Goal: Task Accomplishment & Management: Complete application form

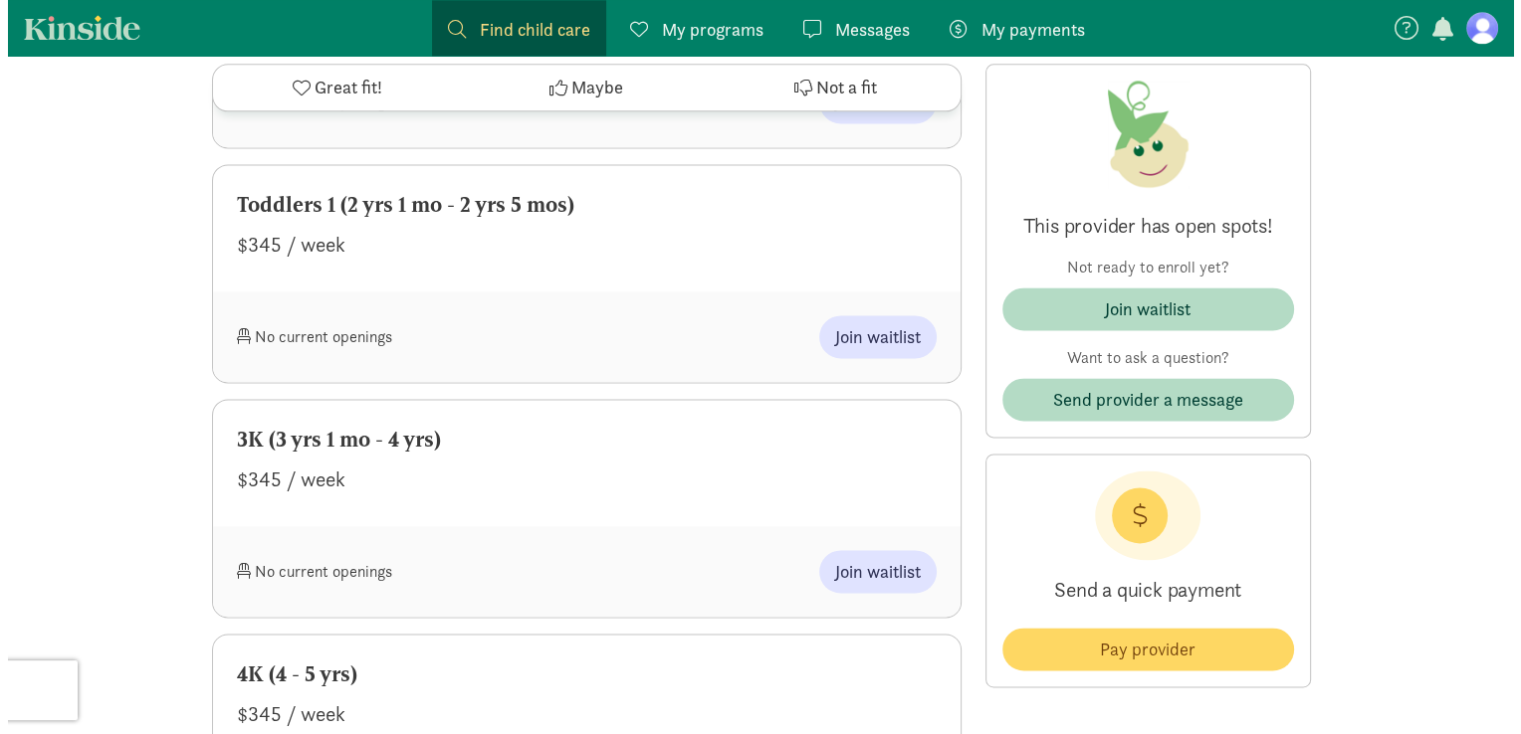
scroll to position [2747, 0]
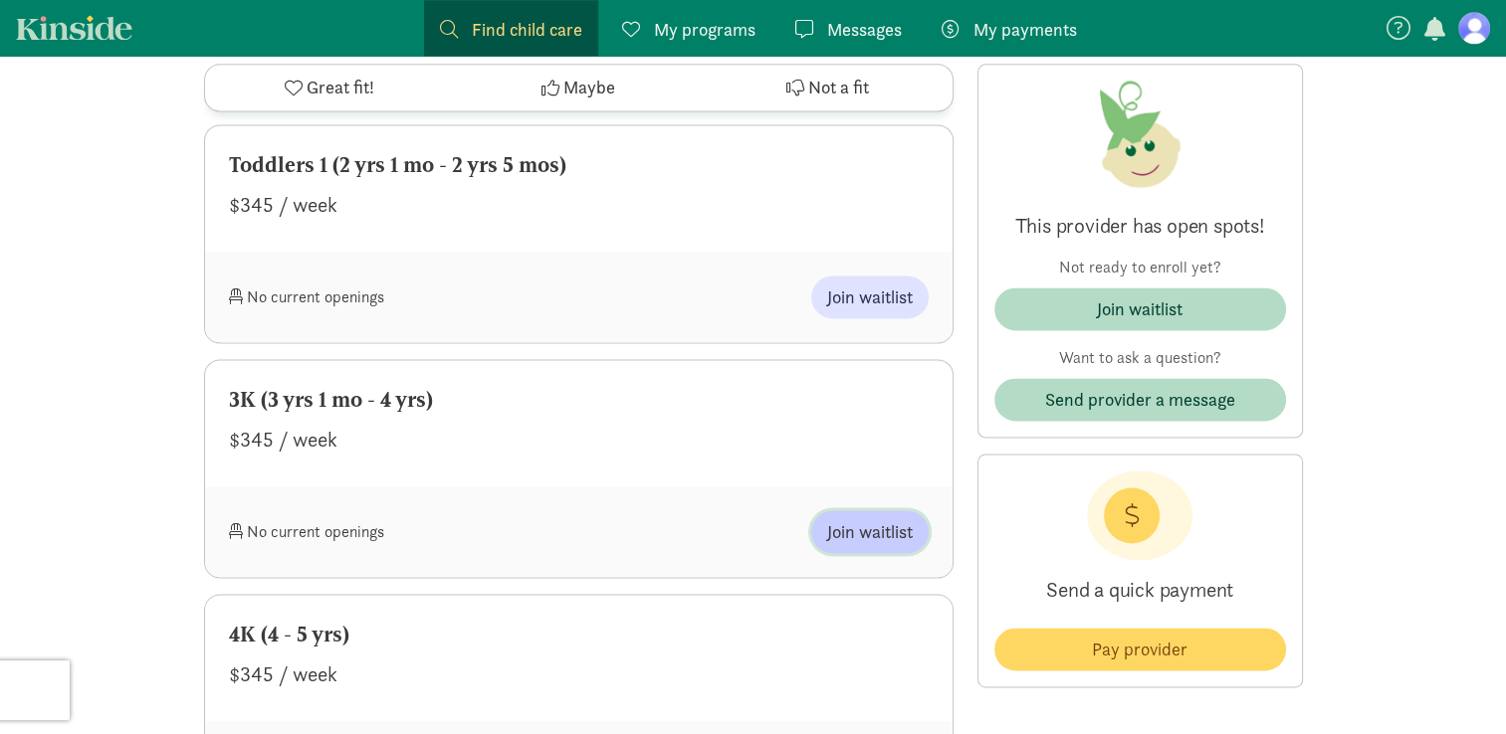
click at [876, 545] on span "Join waitlist" at bounding box center [870, 532] width 86 height 27
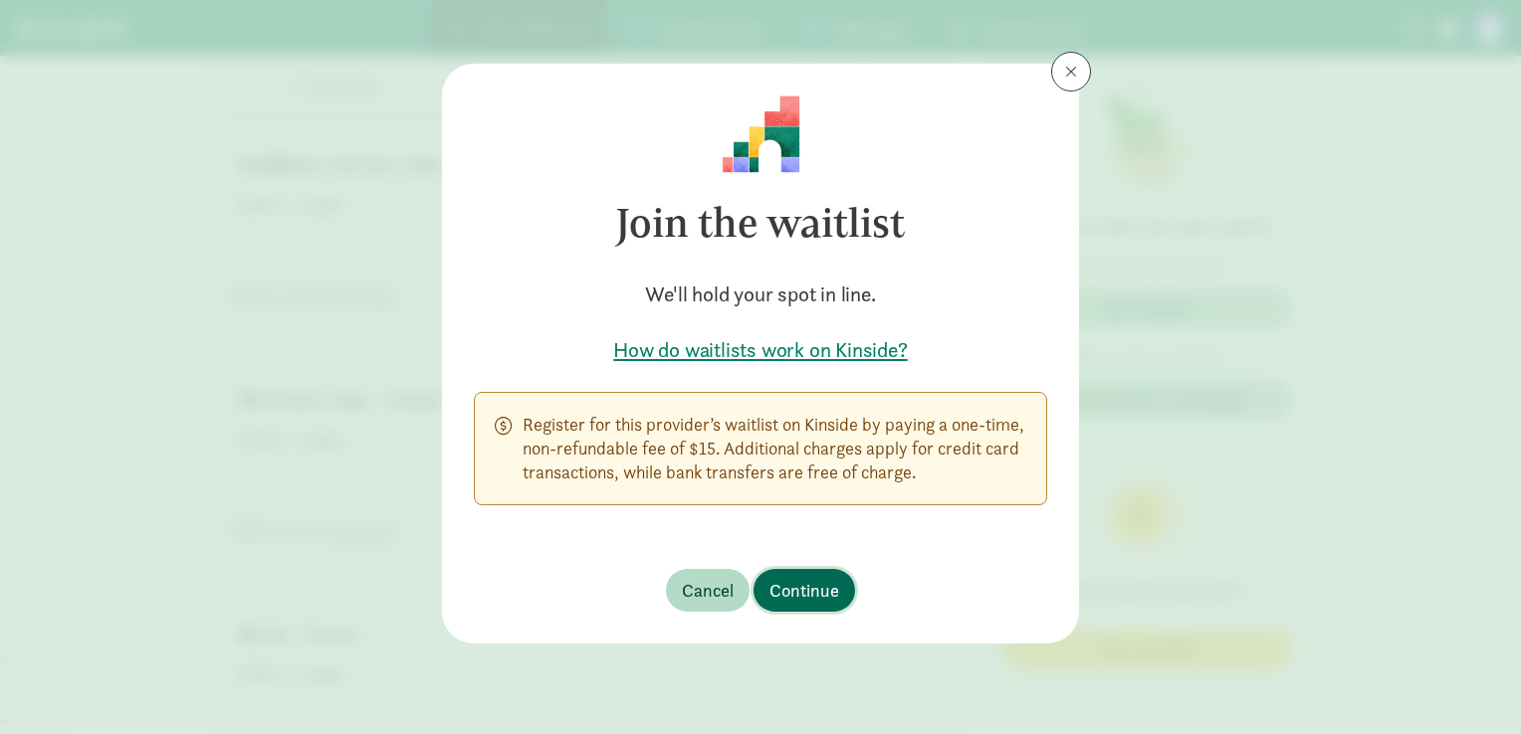
click at [781, 598] on span "Continue" at bounding box center [804, 590] width 70 height 27
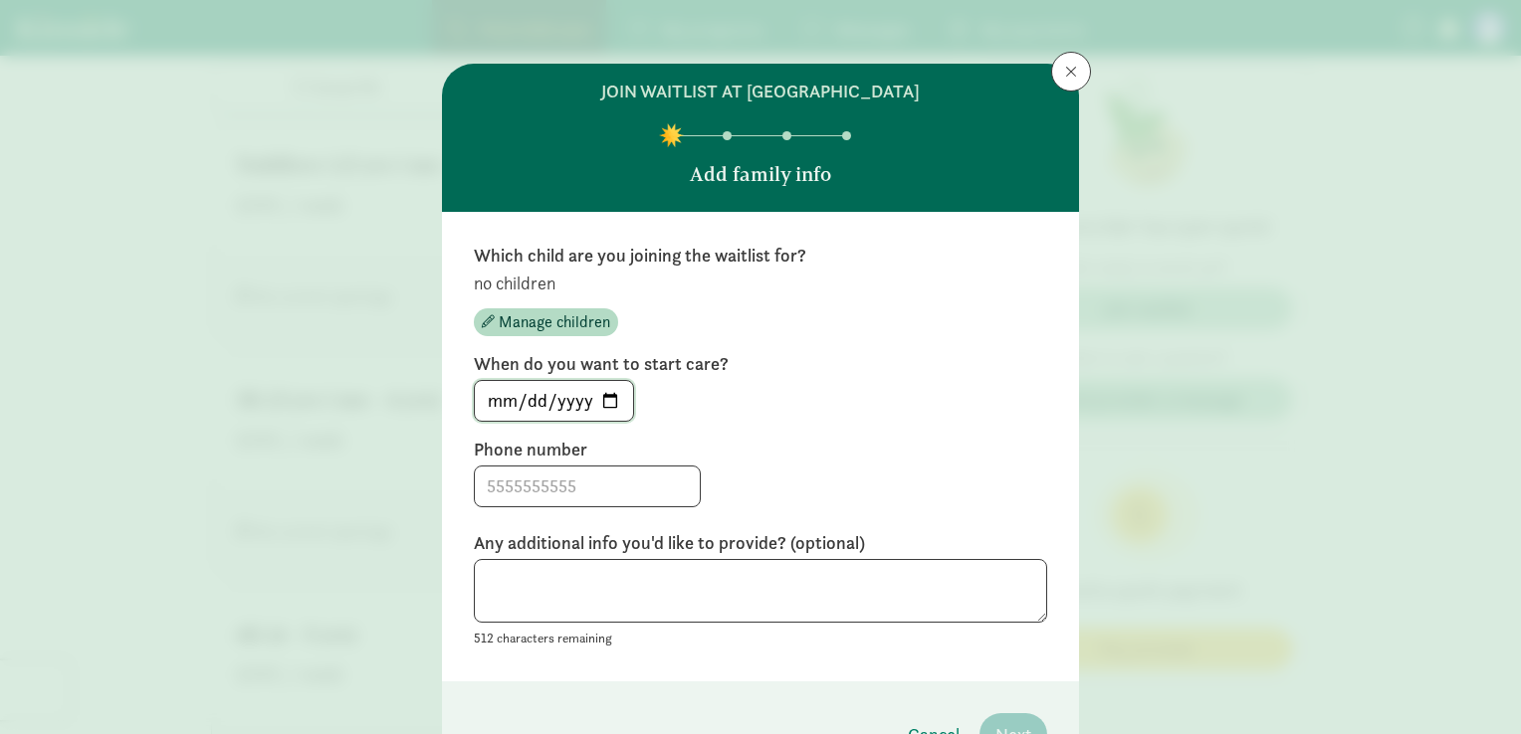
click at [611, 396] on input "[DATE]" at bounding box center [554, 401] width 158 height 40
type input "[DATE]"
click at [514, 470] on input at bounding box center [587, 487] width 225 height 40
type input "6087924446"
type textarea "y"
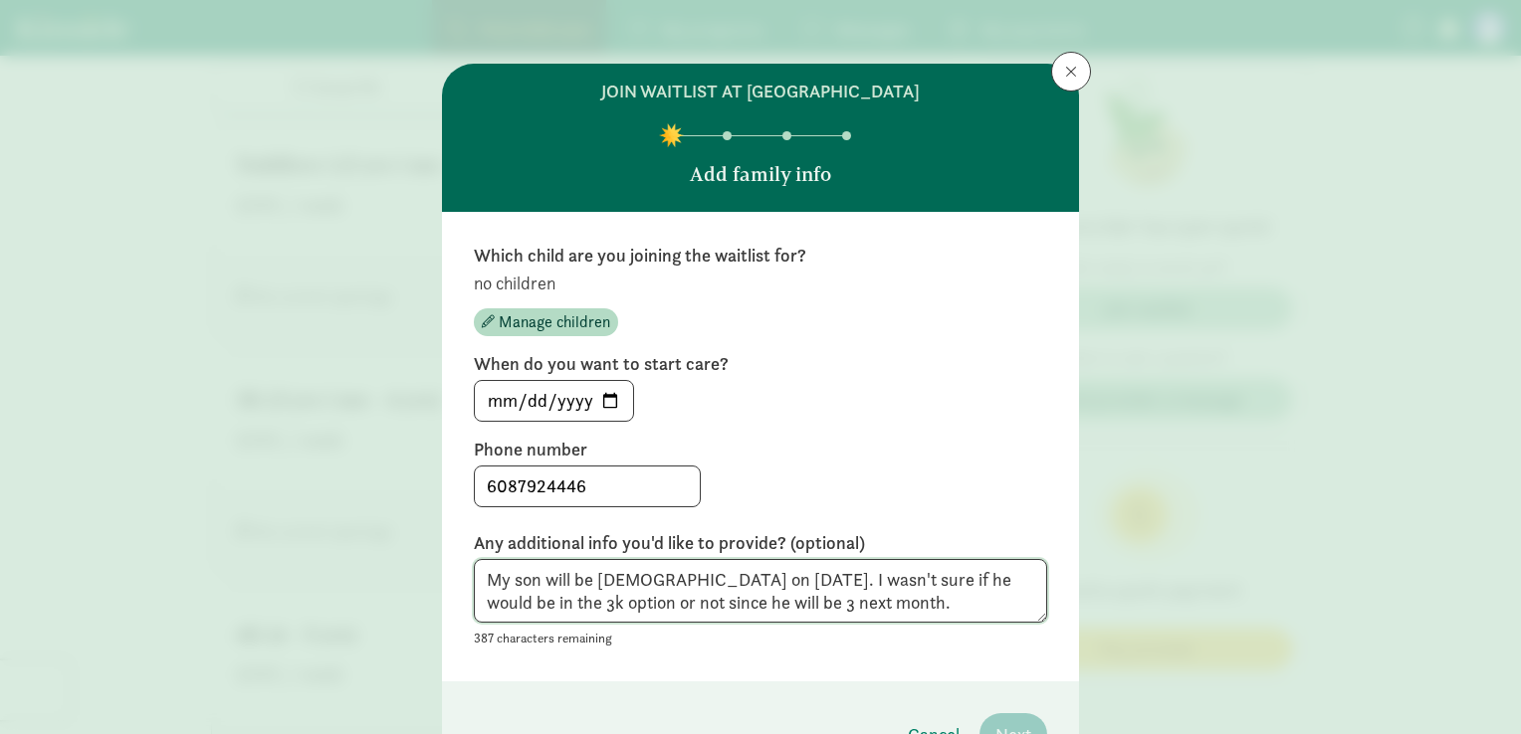
type textarea "My son will be [DEMOGRAPHIC_DATA] on [DATE]. I wasn't sure if he would be in th…"
click at [922, 667] on div "Which child are you joining the waitlist for? no children Manage children When …" at bounding box center [760, 447] width 637 height 470
click at [790, 404] on div "[DATE]" at bounding box center [760, 401] width 573 height 42
click at [487, 292] on p "no children" at bounding box center [760, 284] width 573 height 24
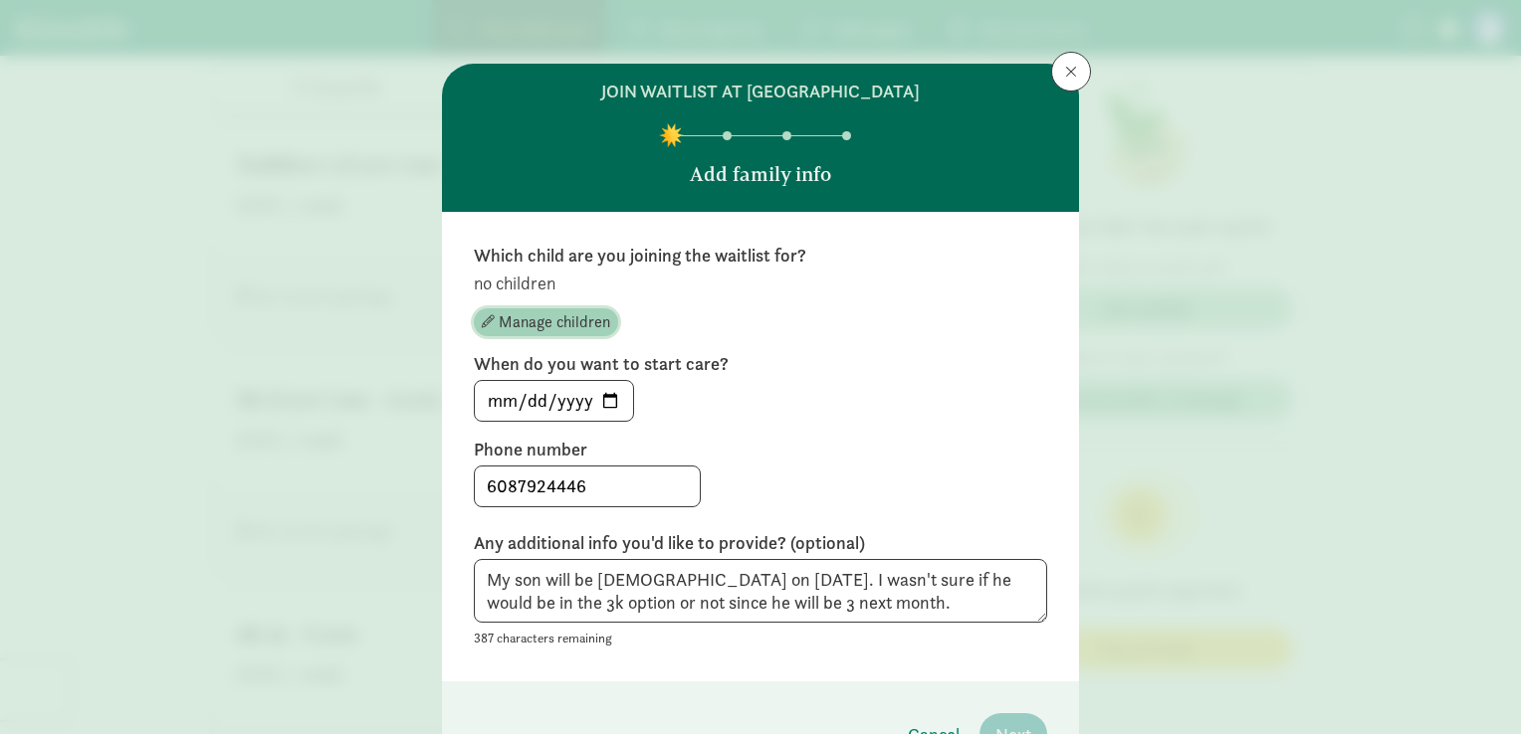
click at [533, 314] on span "Manage children" at bounding box center [554, 323] width 111 height 24
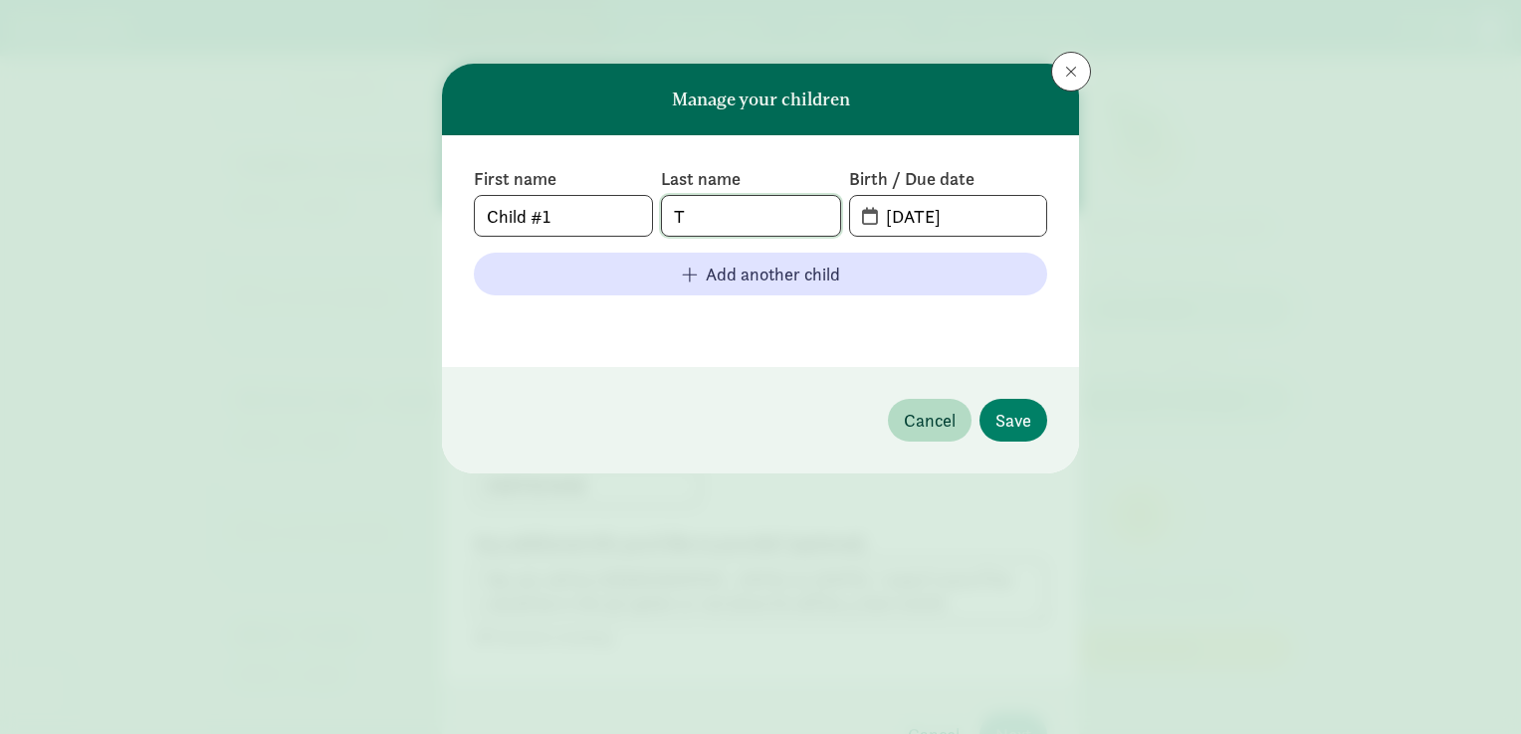
click at [760, 206] on input "T" at bounding box center [750, 216] width 177 height 40
type input "[PERSON_NAME]"
click at [874, 202] on input "[DATE]" at bounding box center [960, 216] width 172 height 40
click at [910, 216] on input "[DATE]" at bounding box center [960, 216] width 172 height 40
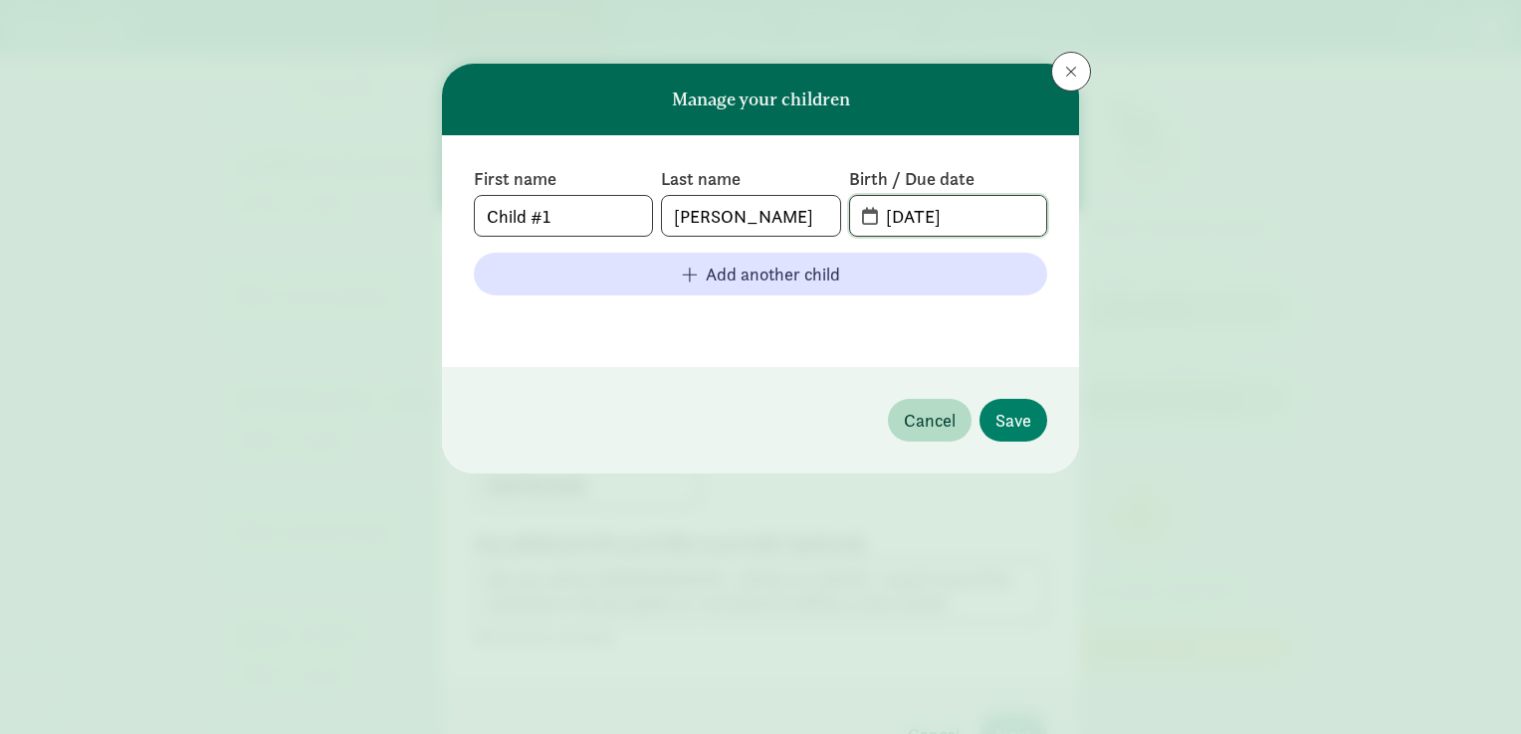
click at [910, 216] on input "[DATE]" at bounding box center [960, 216] width 172 height 40
type input "[DATE]"
click at [825, 407] on footer "Cancel Save" at bounding box center [760, 420] width 637 height 106
click at [585, 221] on input "Child #1" at bounding box center [563, 216] width 177 height 40
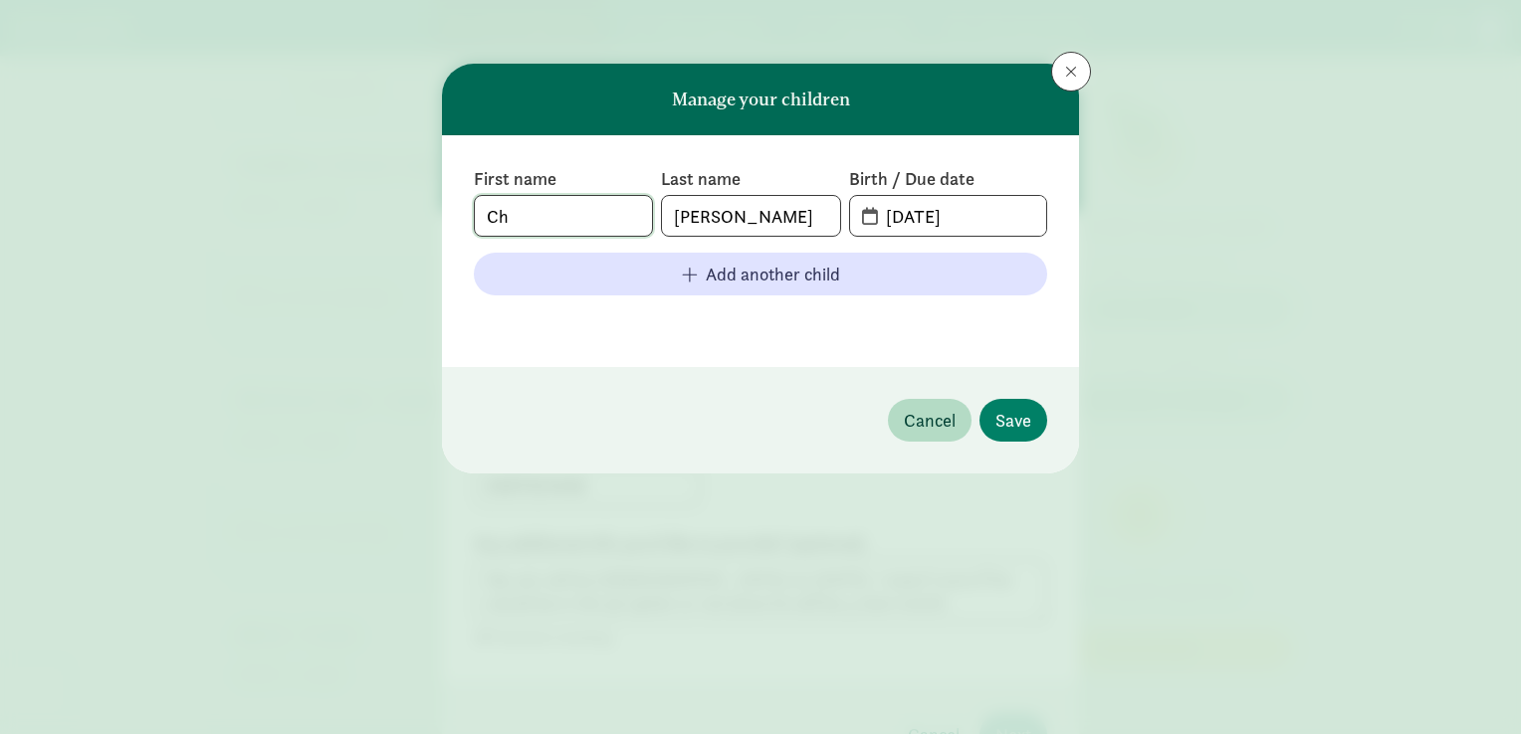
type input "C"
type input "[PERSON_NAME]"
click at [755, 210] on input "[PERSON_NAME]" at bounding box center [750, 216] width 177 height 40
type input "[PERSON_NAME]"
click at [1009, 420] on span "Save" at bounding box center [1013, 420] width 36 height 27
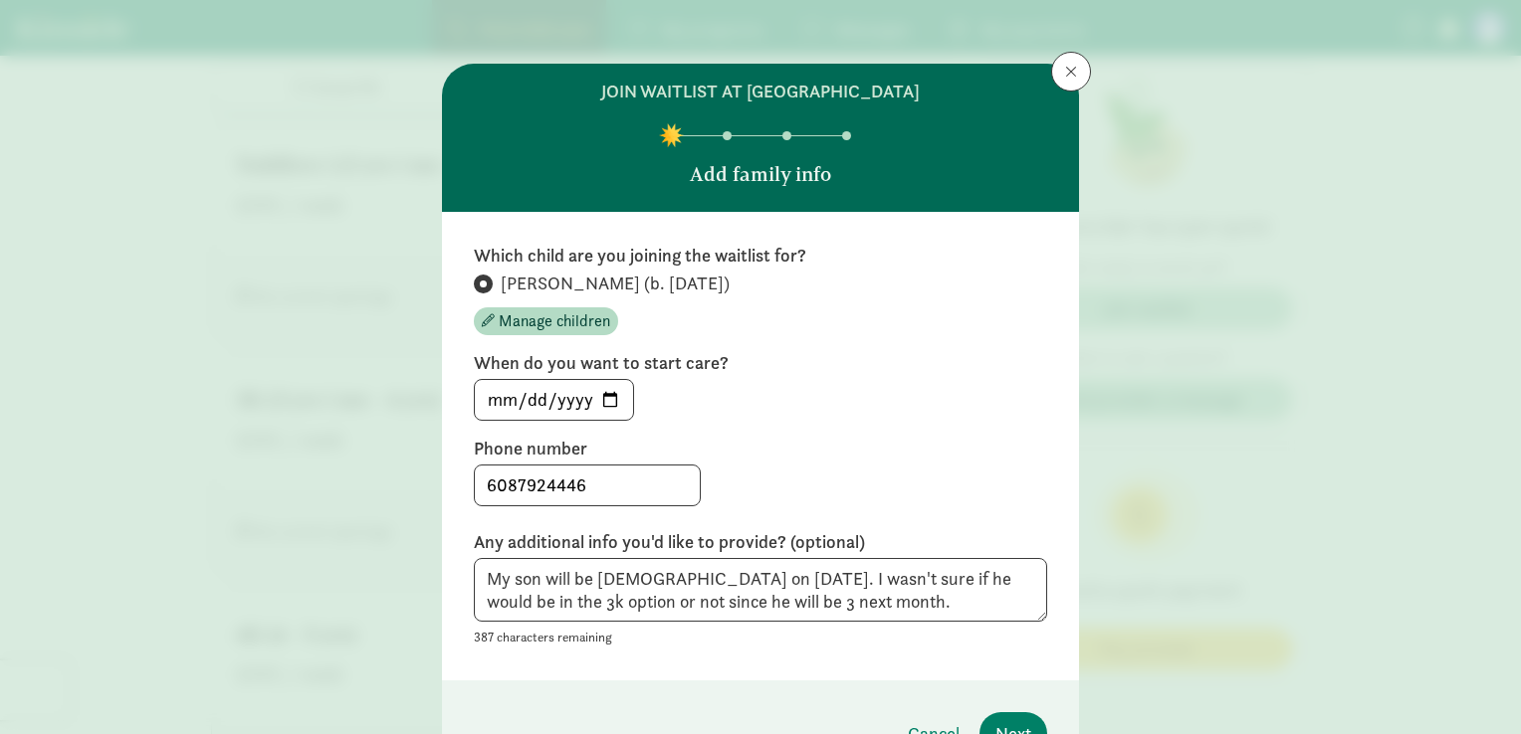
click at [815, 484] on div "6087924446" at bounding box center [760, 486] width 573 height 42
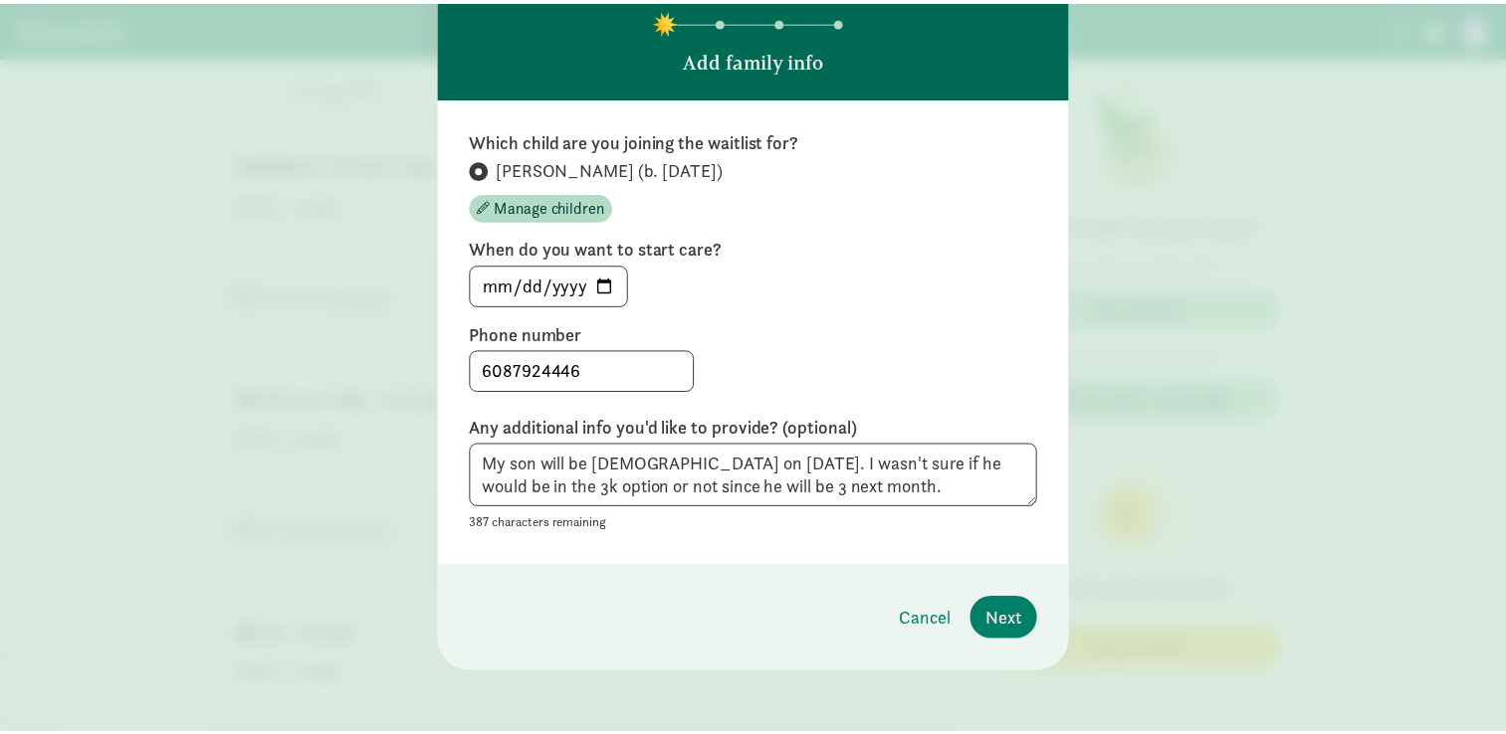
scroll to position [115, 0]
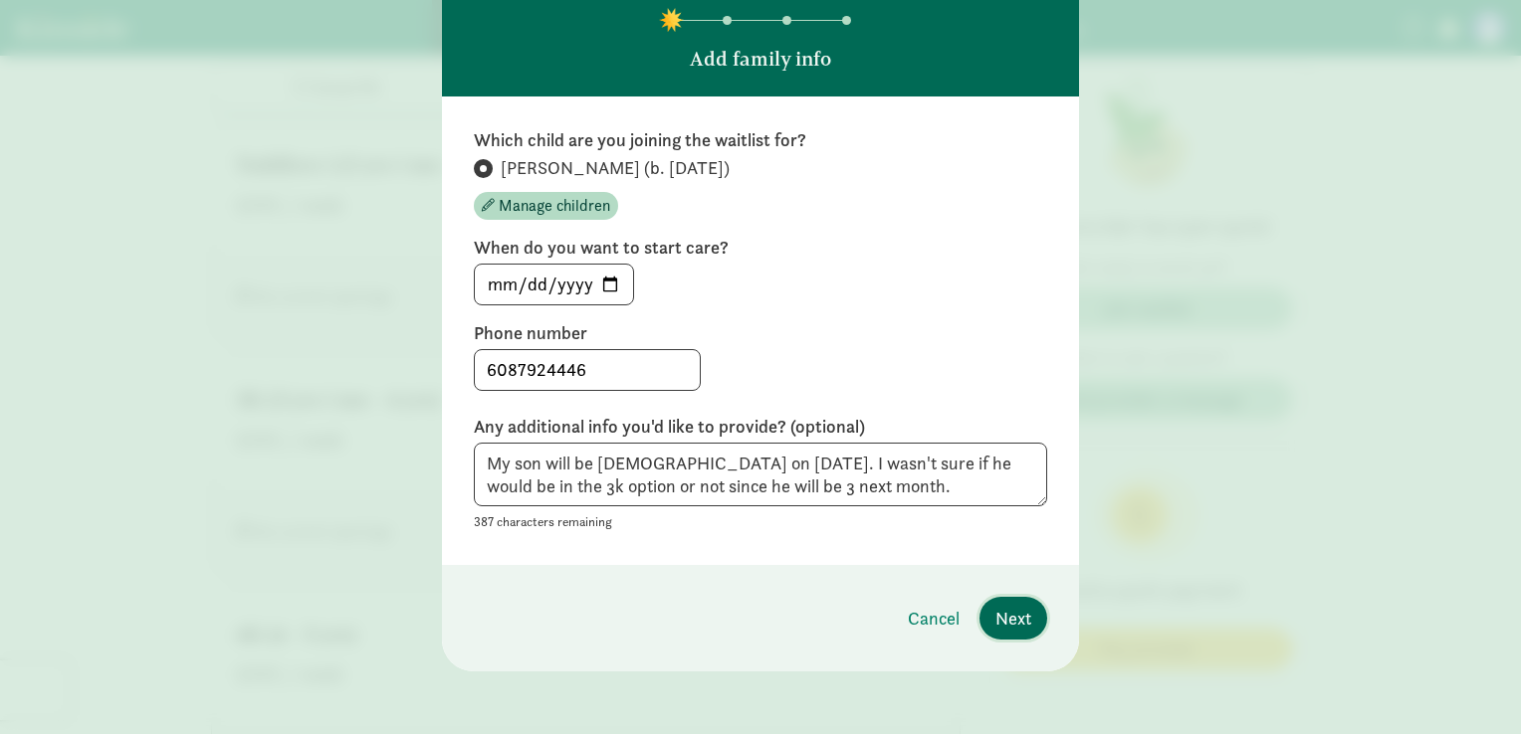
click at [1002, 609] on span "Next" at bounding box center [1013, 618] width 36 height 27
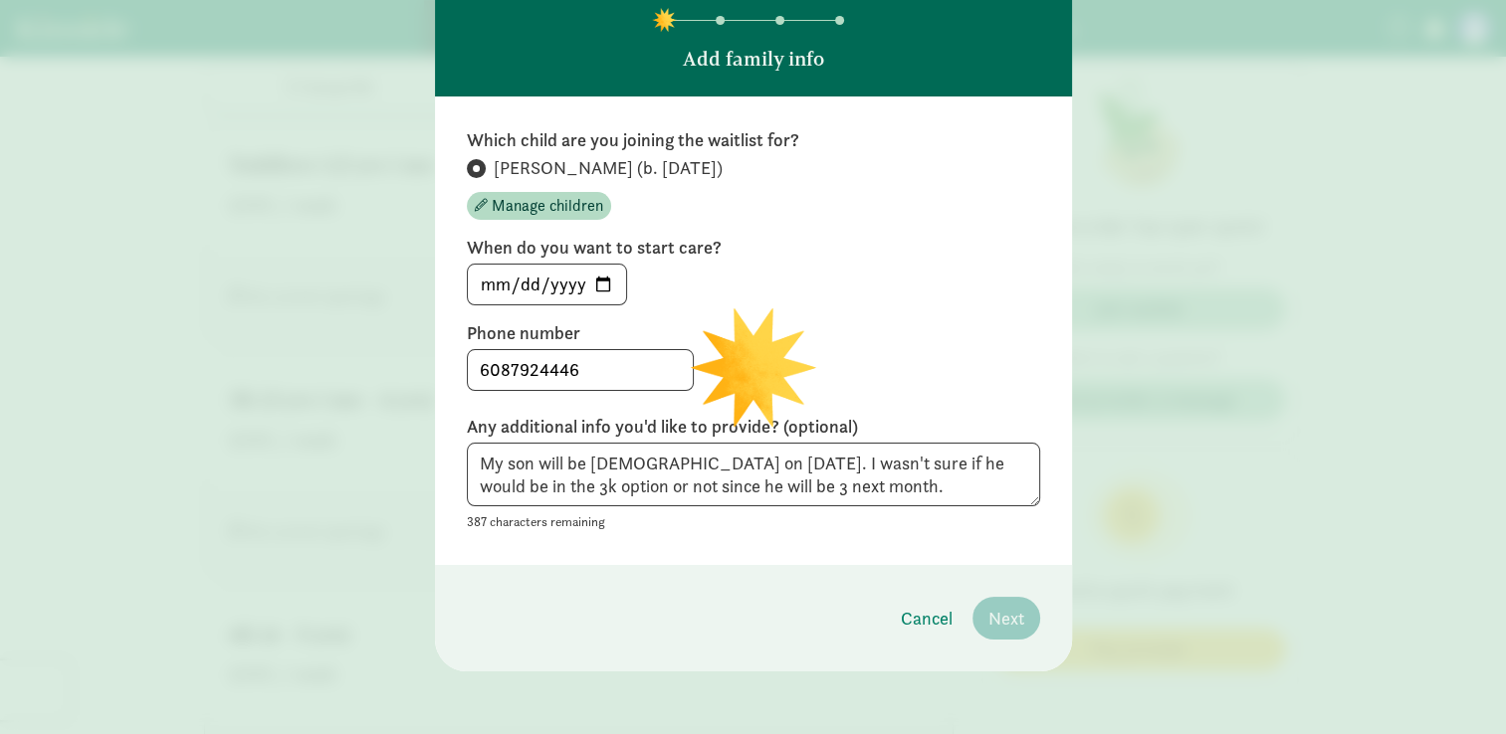
scroll to position [0, 0]
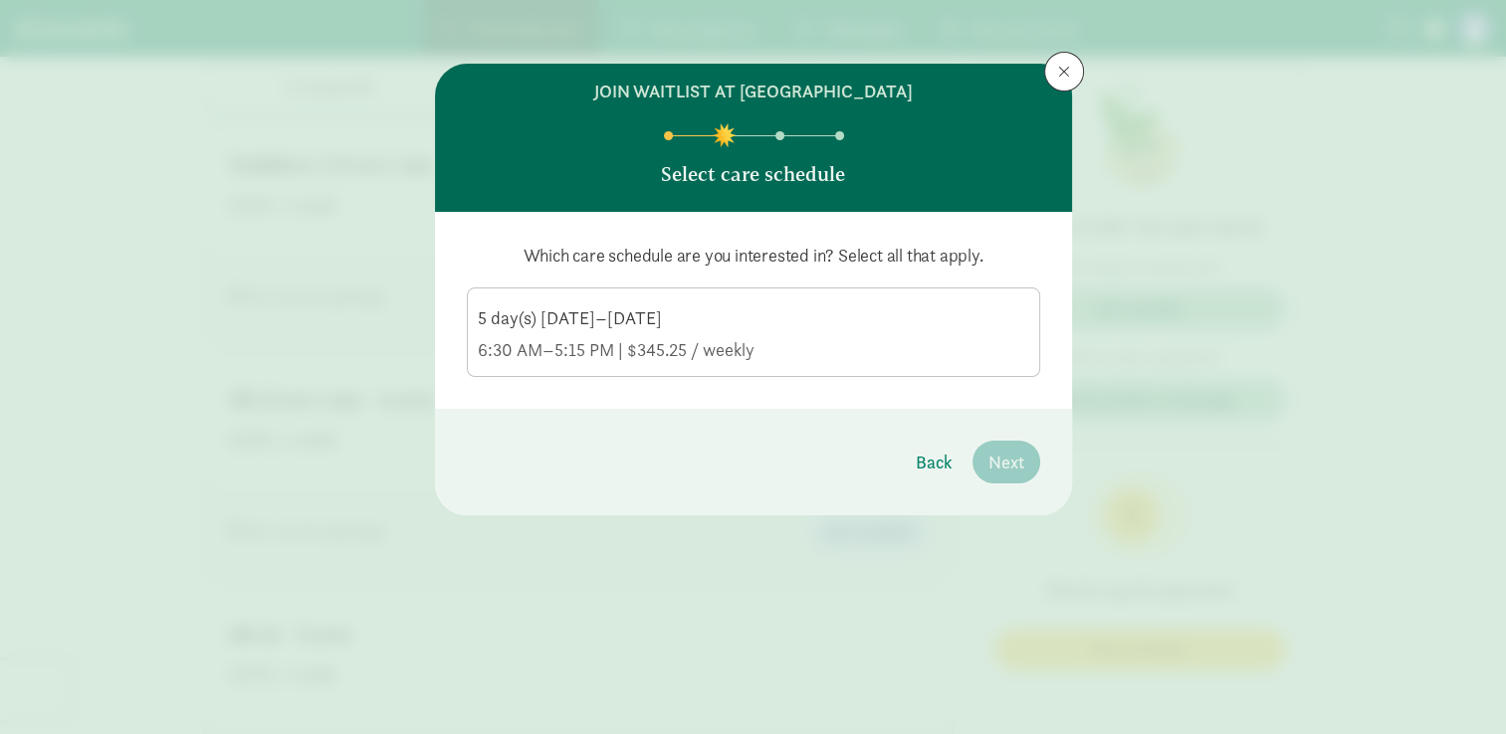
click at [731, 297] on label "5 day(s) [DATE]–[DATE] 6:30 AM–5:15 PM | $345.25 / weekly" at bounding box center [753, 331] width 571 height 84
click at [0, 0] on input "5 day(s) [DATE]–[DATE] 6:30 AM–5:15 PM | $345.25 / weekly" at bounding box center [0, 0] width 0 height 0
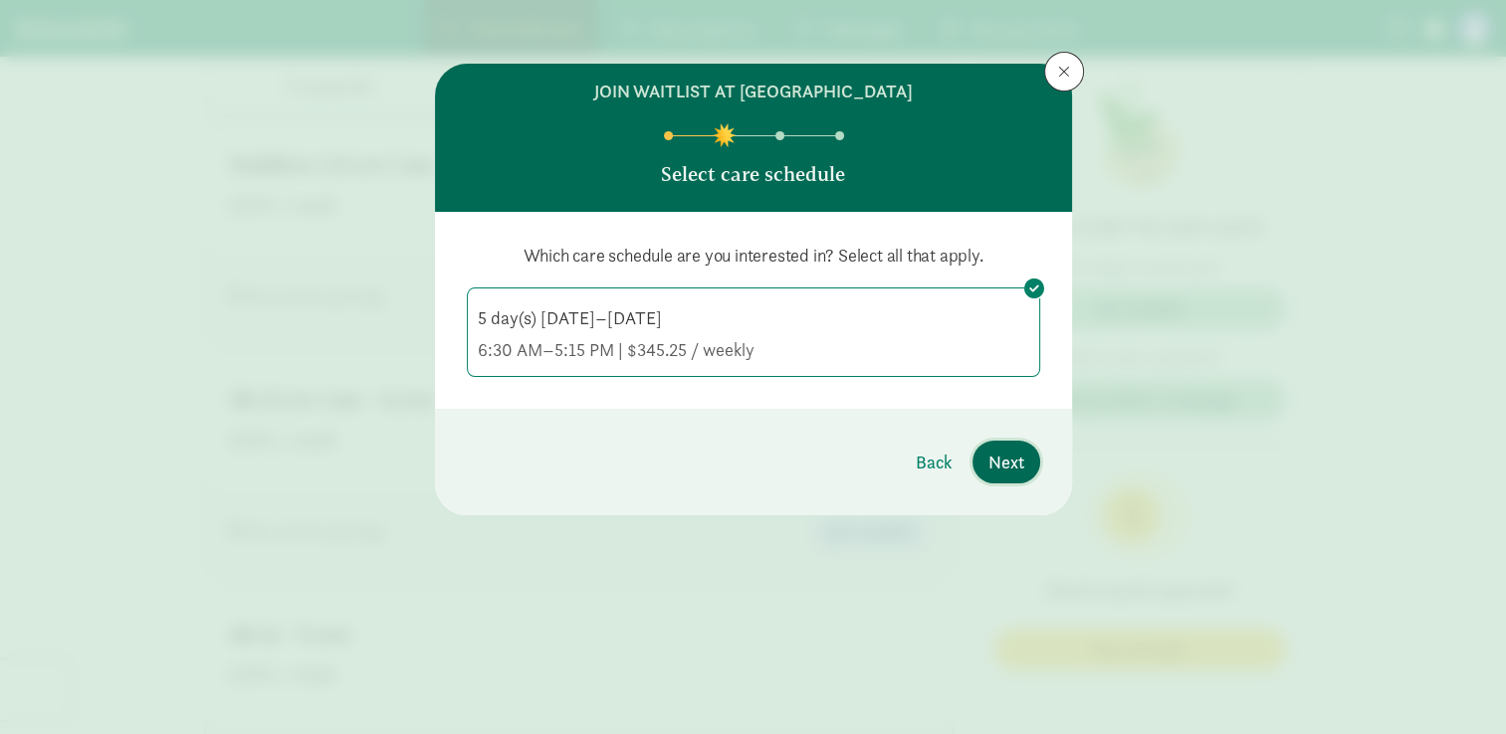
click at [995, 464] on span "Next" at bounding box center [1006, 462] width 36 height 27
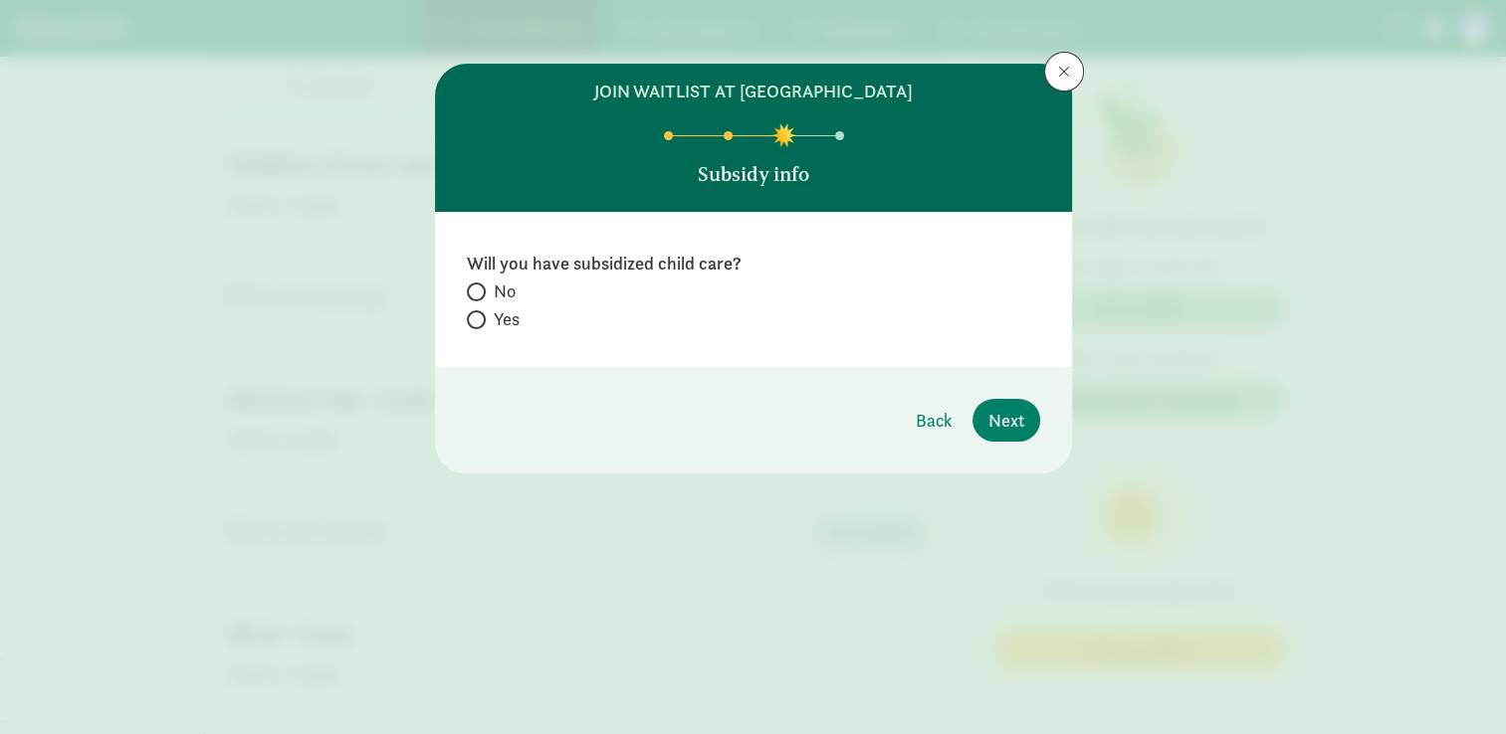
click at [484, 322] on span at bounding box center [476, 320] width 19 height 19
click at [480, 322] on input "Yes" at bounding box center [473, 320] width 13 height 13
radio input "true"
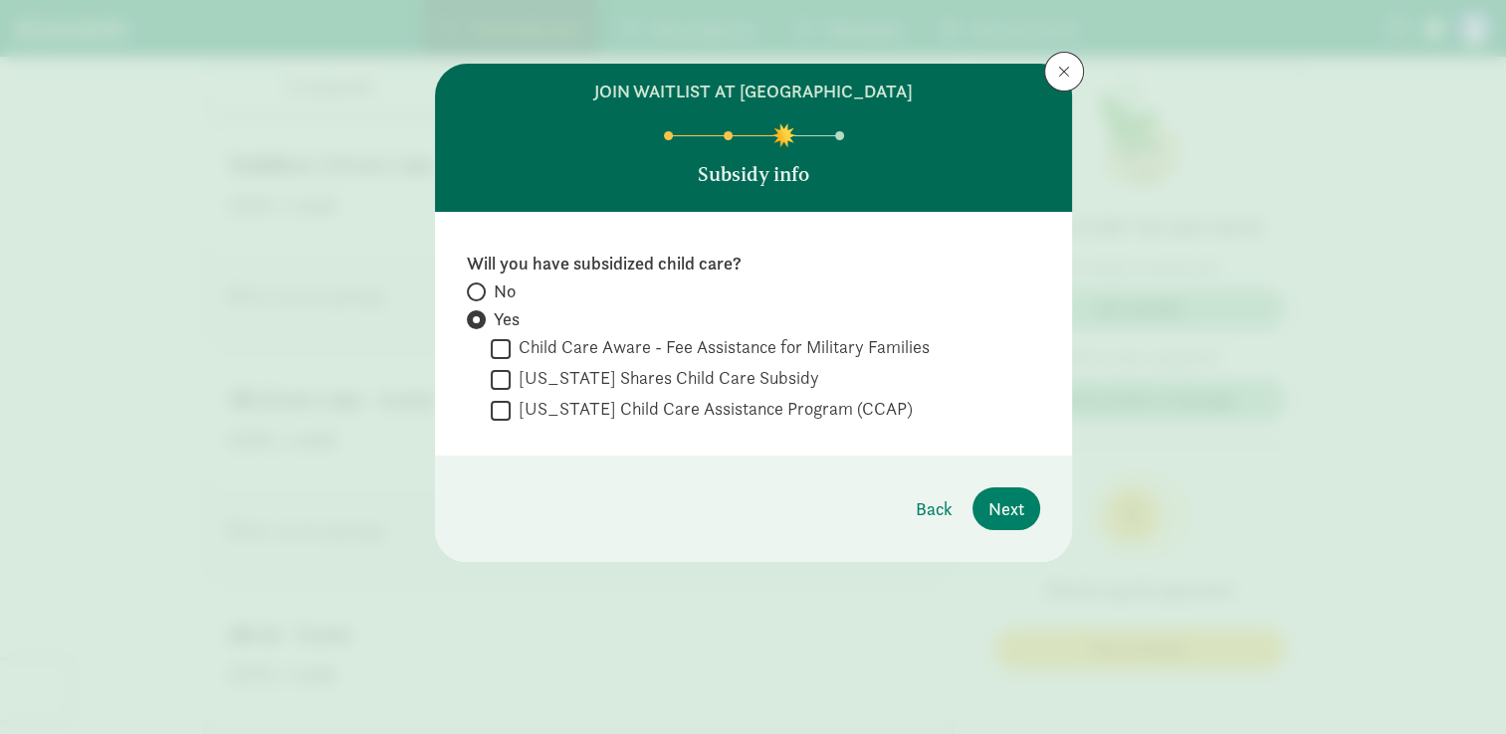
click at [489, 308] on label "No" at bounding box center [753, 320] width 573 height 24
click at [480, 292] on input "No" at bounding box center [473, 292] width 13 height 13
radio input "true"
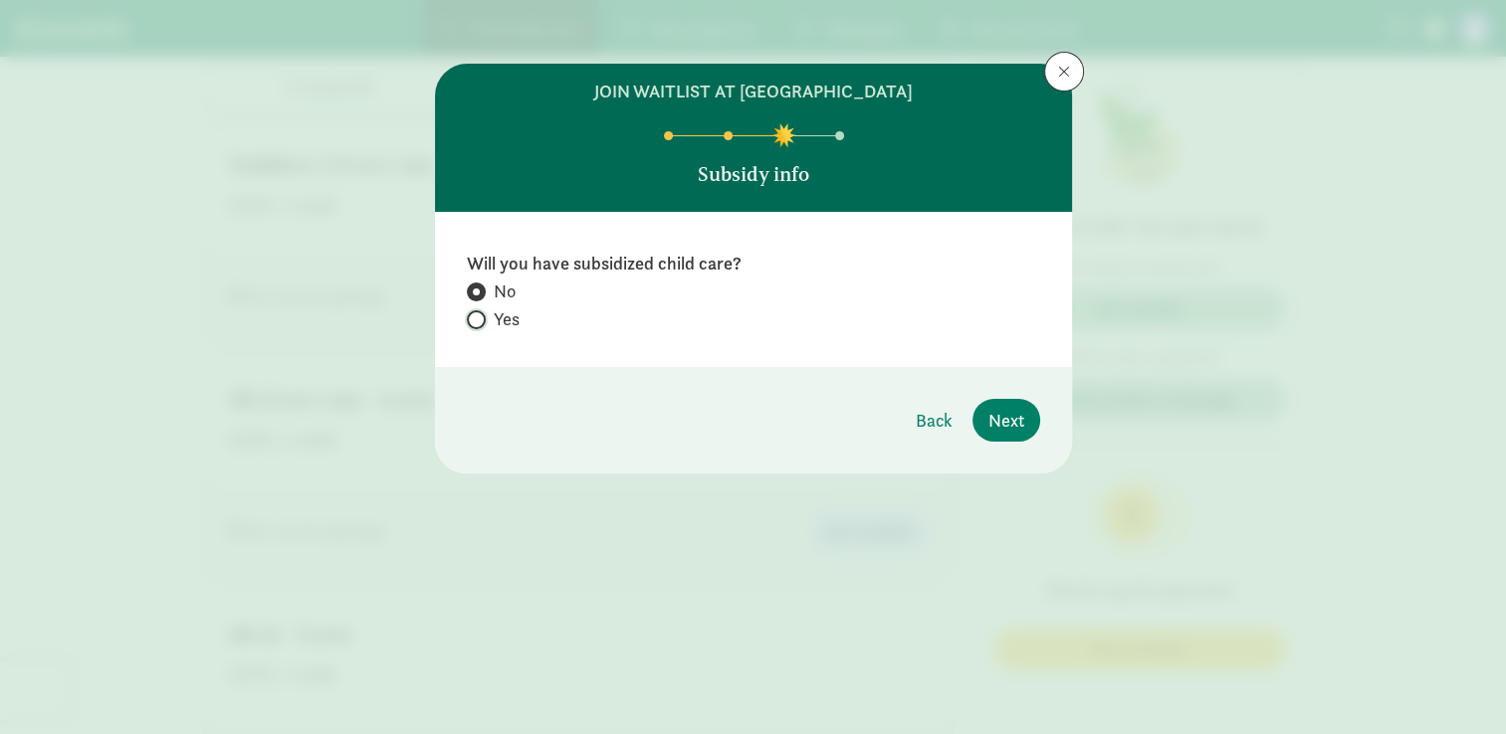
click at [470, 316] on input "Yes" at bounding box center [473, 320] width 13 height 13
radio input "true"
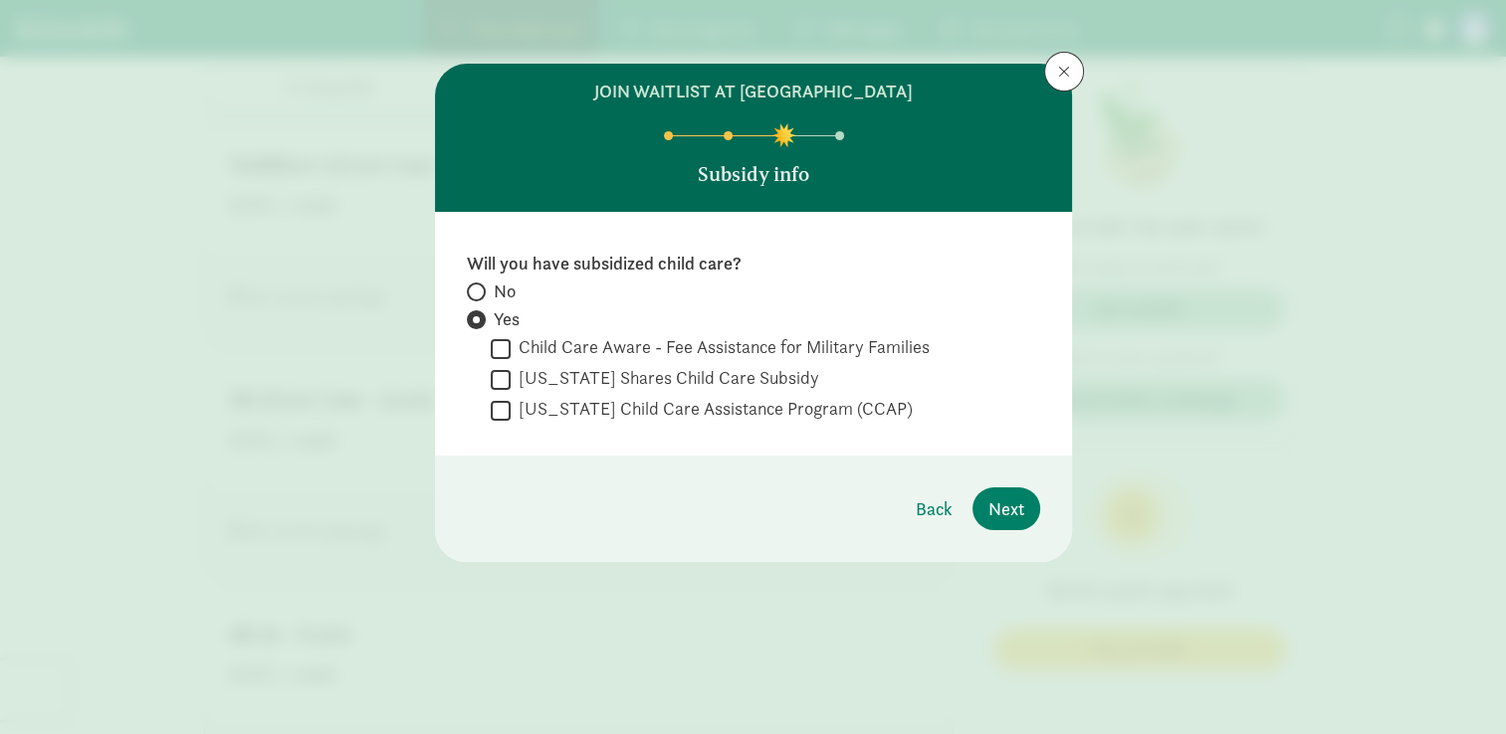
click at [511, 413] on label "[US_STATE] Child Care Assistance Program (CCAP)" at bounding box center [712, 409] width 402 height 24
click at [510, 413] on input "[US_STATE] Child Care Assistance Program (CCAP)" at bounding box center [501, 410] width 20 height 27
checkbox input "true"
click at [480, 285] on span at bounding box center [476, 292] width 19 height 19
click at [480, 286] on input "No" at bounding box center [473, 292] width 13 height 13
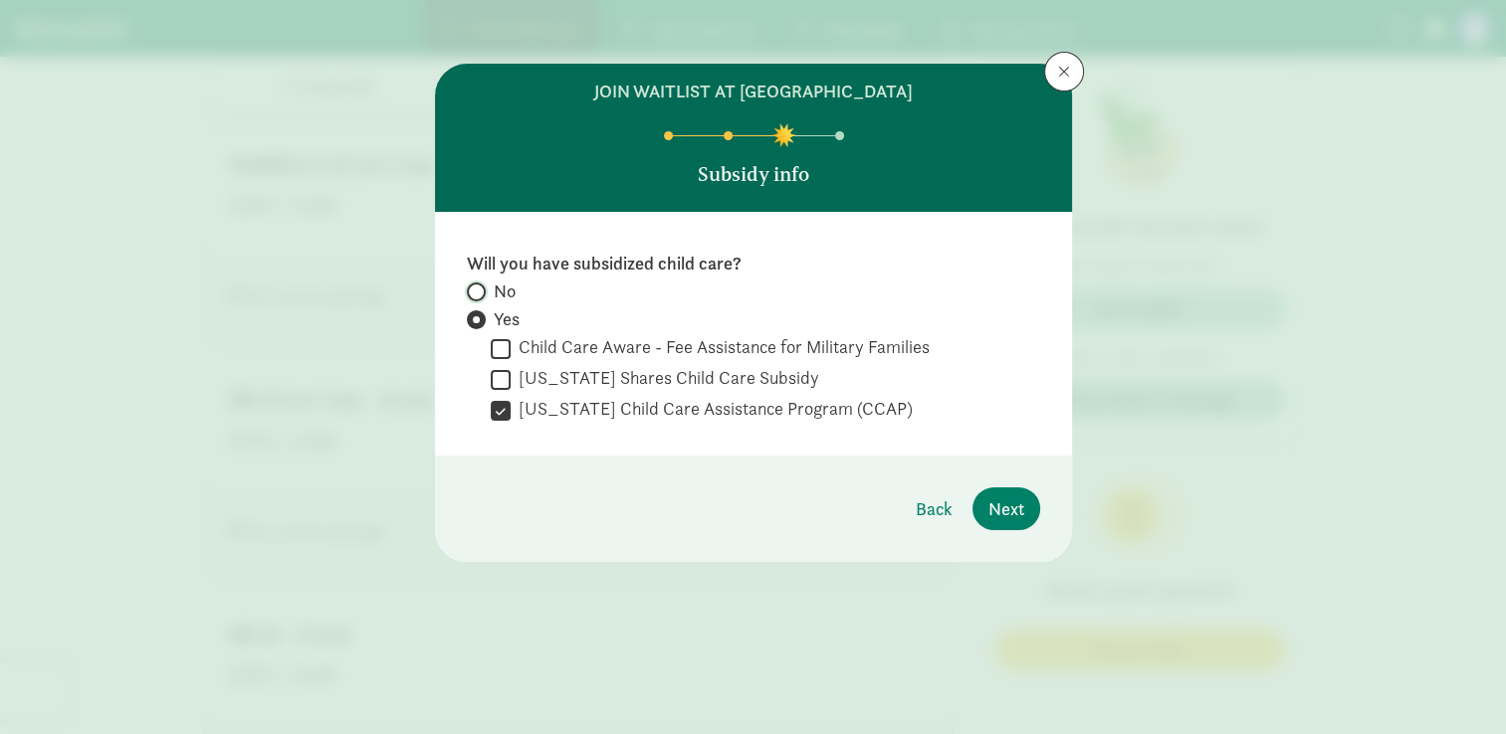
radio input "true"
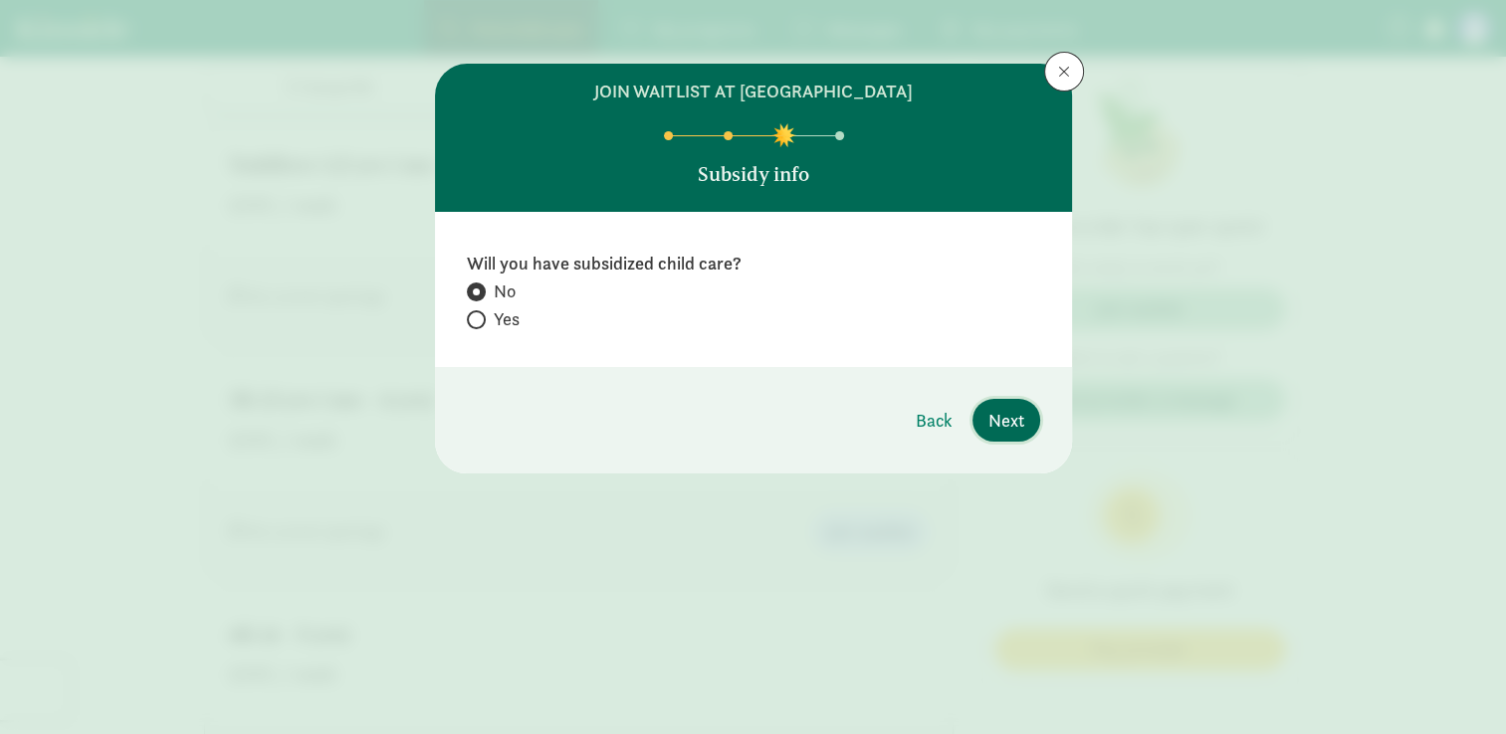
click at [986, 417] on button "Next" at bounding box center [1006, 420] width 68 height 43
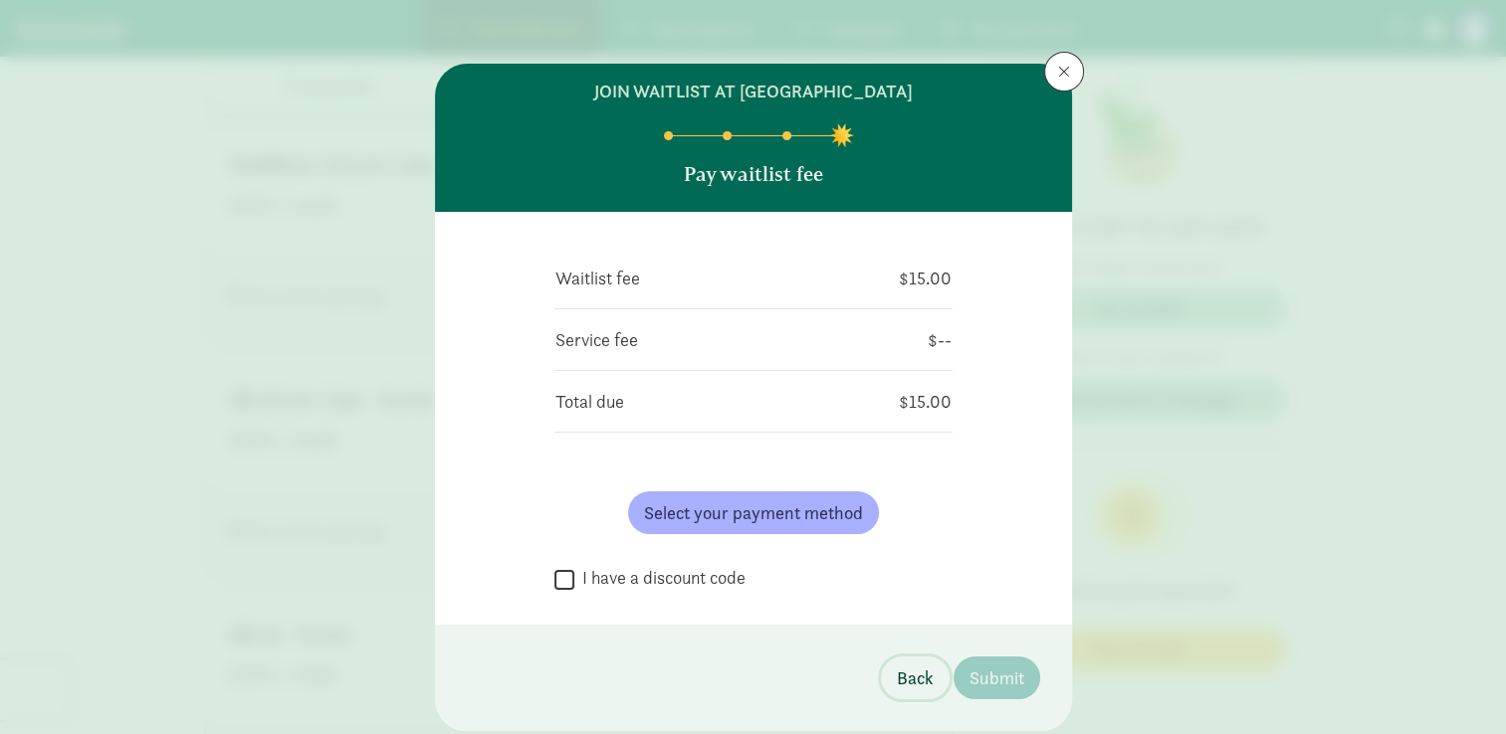
click at [903, 683] on span "Back" at bounding box center [915, 678] width 37 height 27
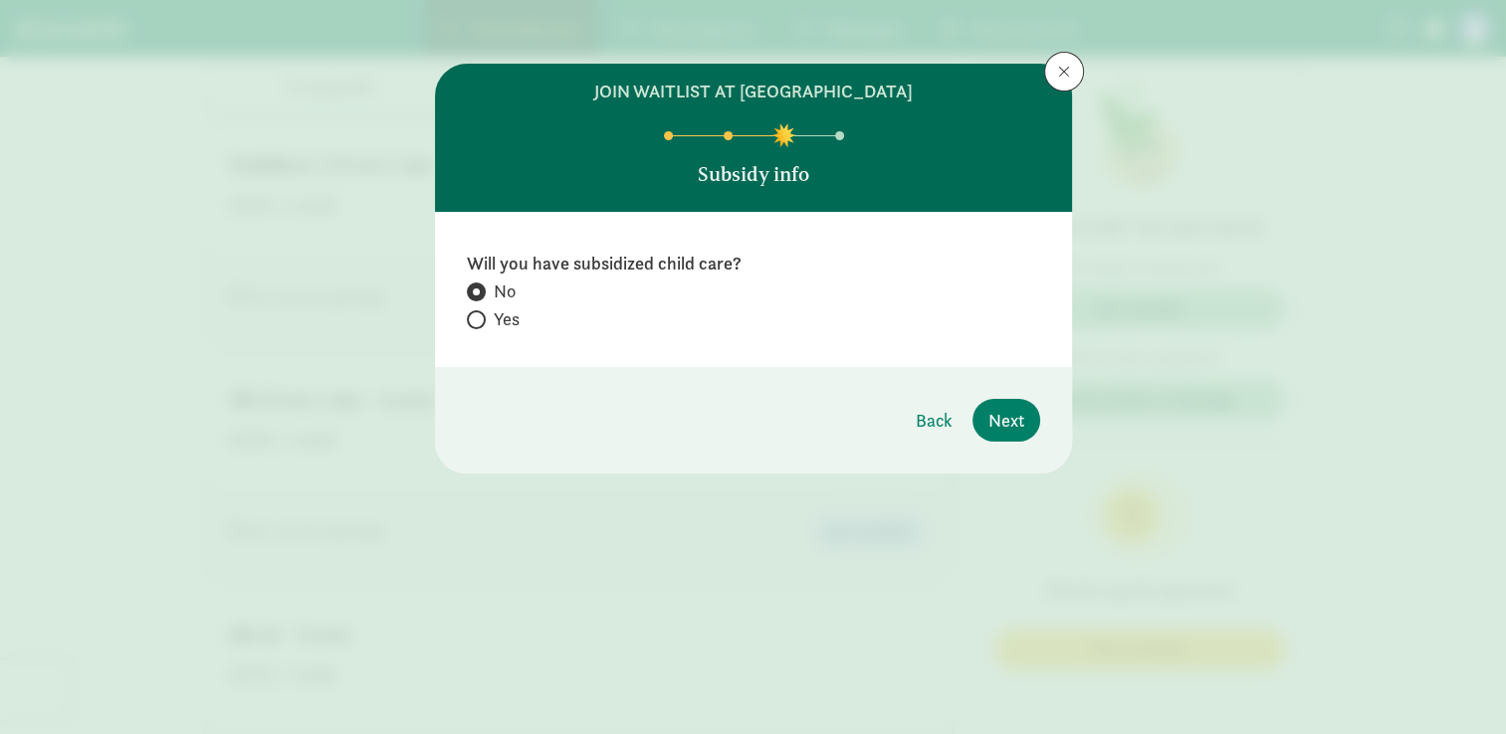
click at [493, 334] on div "No Yes" at bounding box center [753, 308] width 573 height 56
click at [482, 314] on span at bounding box center [476, 320] width 19 height 19
click at [480, 314] on input "Yes" at bounding box center [473, 320] width 13 height 13
radio input "true"
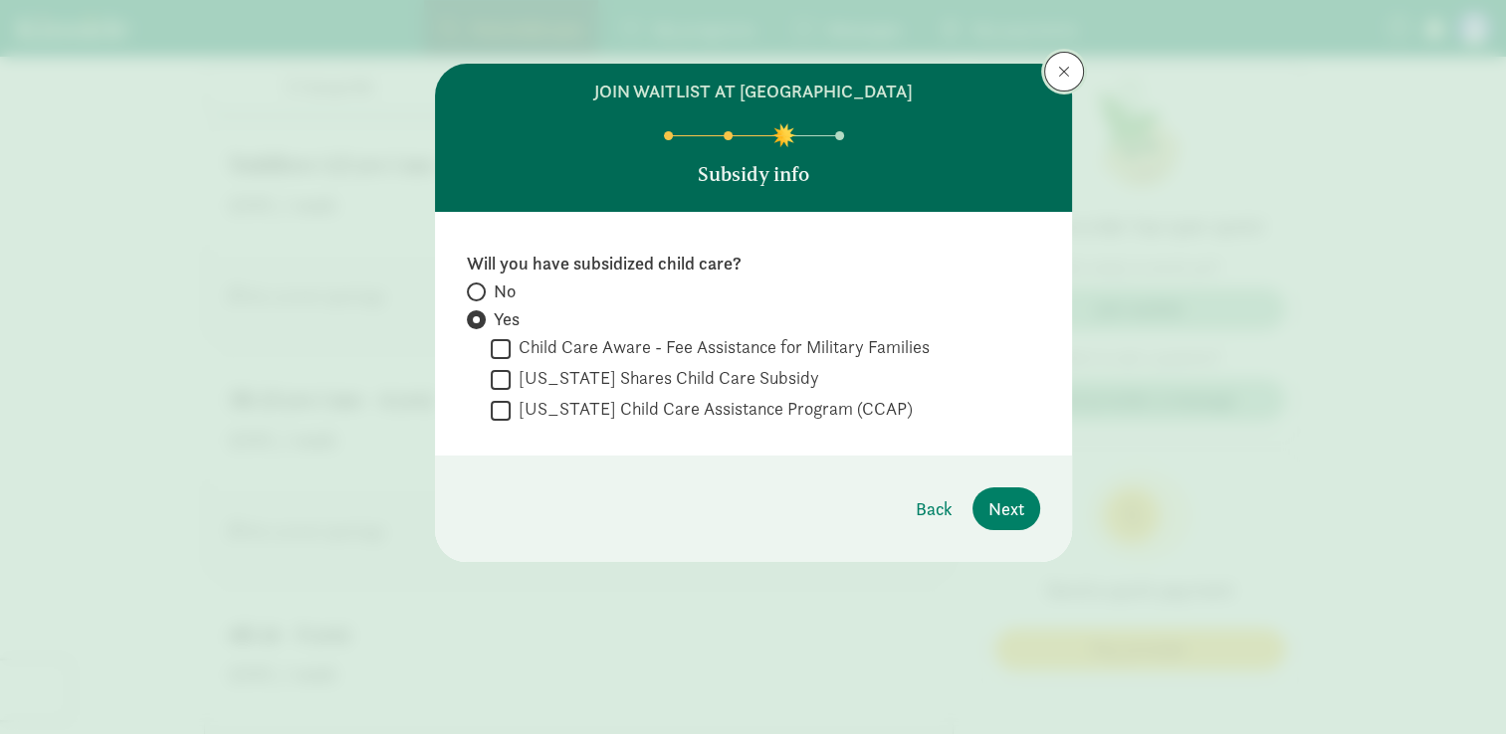
click at [1075, 76] on button at bounding box center [1064, 72] width 40 height 40
